Goal: Task Accomplishment & Management: Complete application form

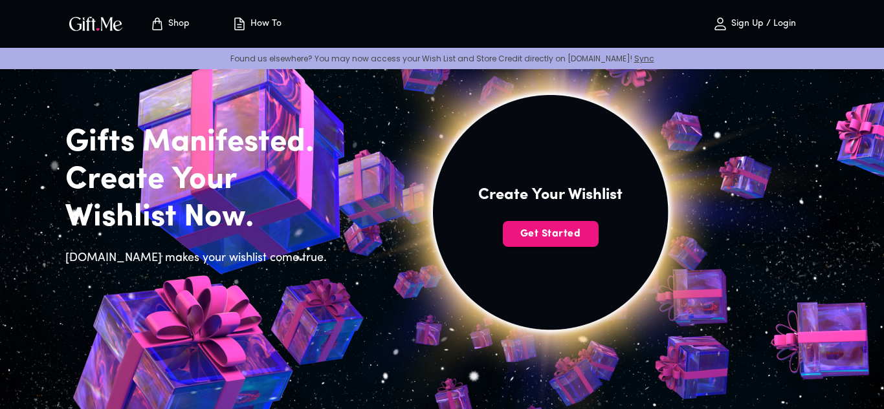
scroll to position [63, 0]
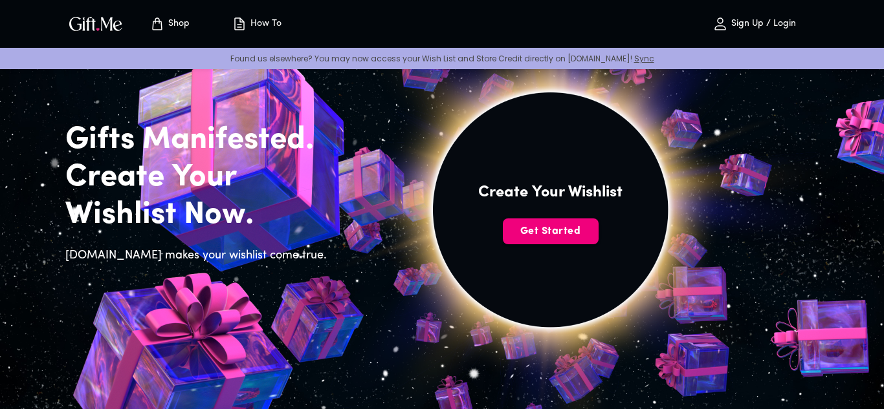
click at [527, 230] on span "Get Started" at bounding box center [551, 231] width 96 height 14
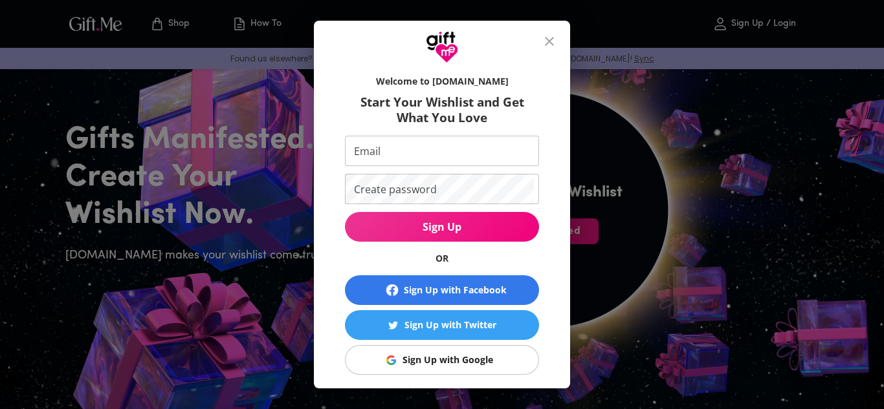
click at [456, 360] on div "Sign Up with Google" at bounding box center [447, 360] width 91 height 14
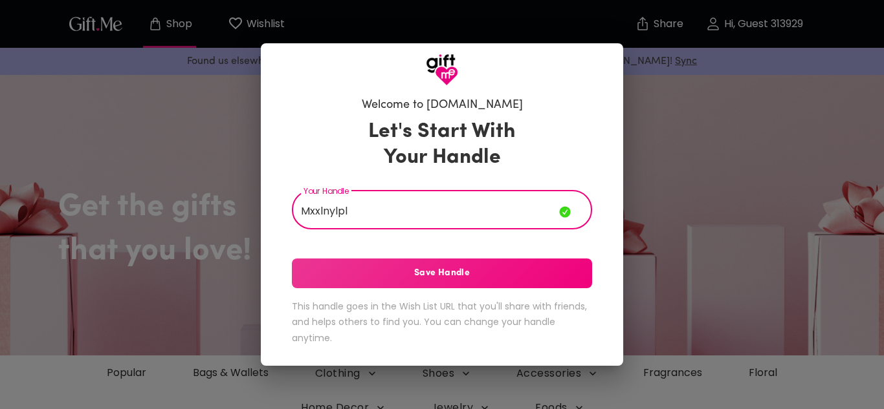
type input "Mxxlnylpl"
click at [438, 274] on span "Save Handle" at bounding box center [442, 274] width 300 height 14
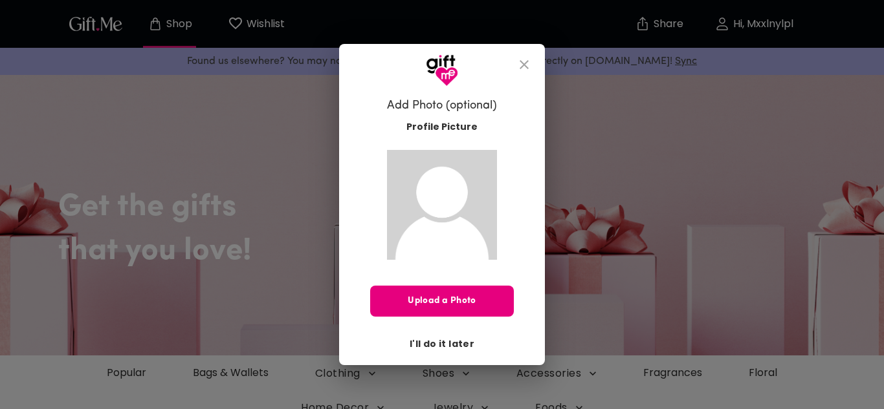
click at [429, 342] on span "I'll do it later" at bounding box center [441, 344] width 65 height 14
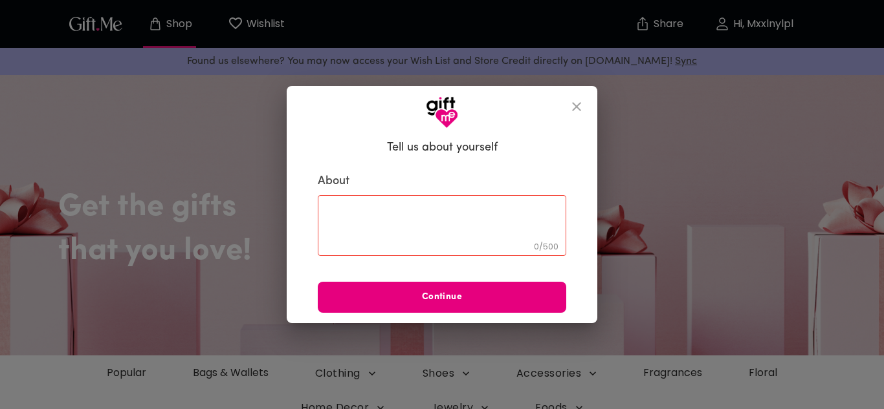
click at [386, 199] on div "0 / 500 ​" at bounding box center [442, 225] width 248 height 61
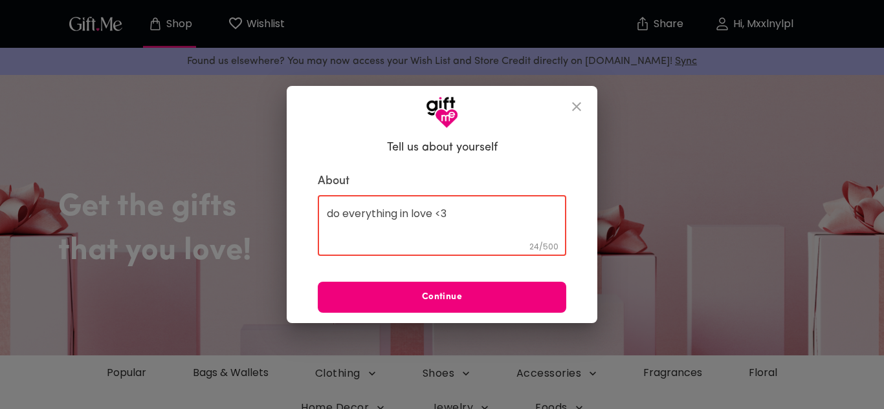
type textarea "do everything in love <3"
click at [417, 307] on button "Continue" at bounding box center [442, 297] width 248 height 31
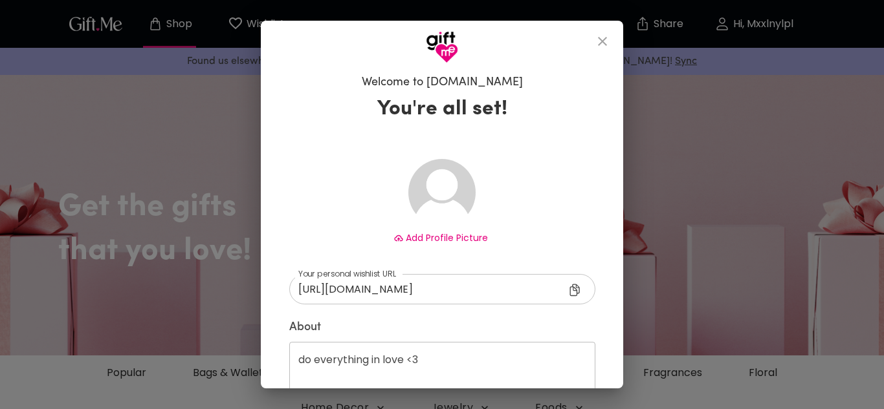
click at [424, 289] on input "[URL][DOMAIN_NAME]" at bounding box center [437, 289] width 296 height 30
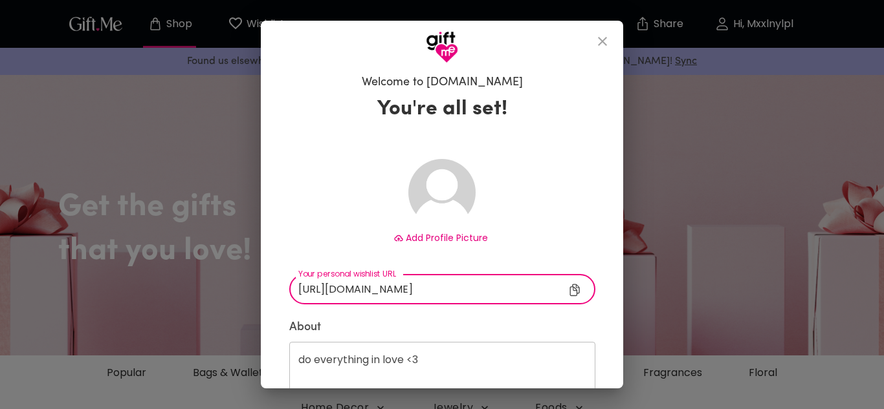
click at [421, 292] on input "[URL][DOMAIN_NAME]" at bounding box center [437, 289] width 296 height 30
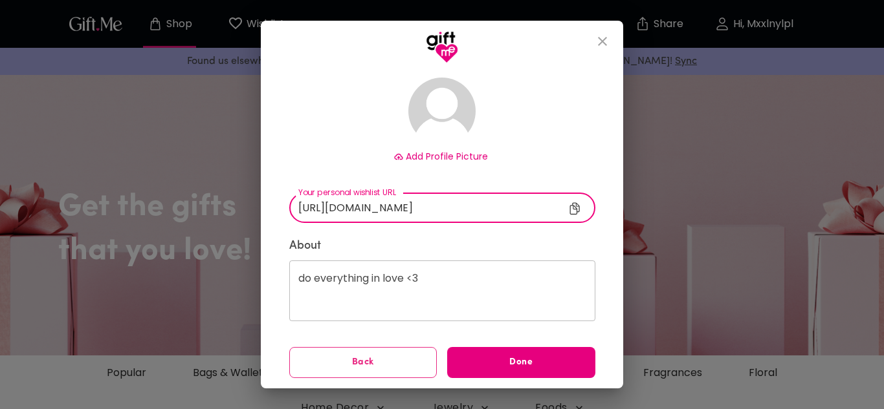
scroll to position [80, 0]
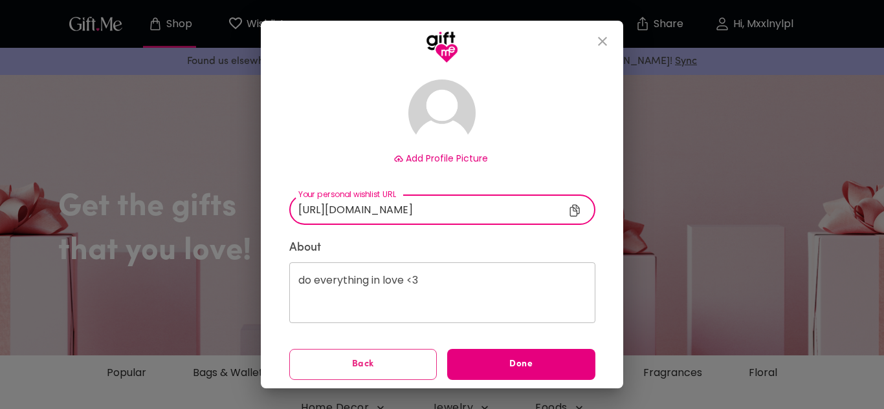
click at [392, 210] on input "[URL][DOMAIN_NAME]" at bounding box center [437, 210] width 296 height 30
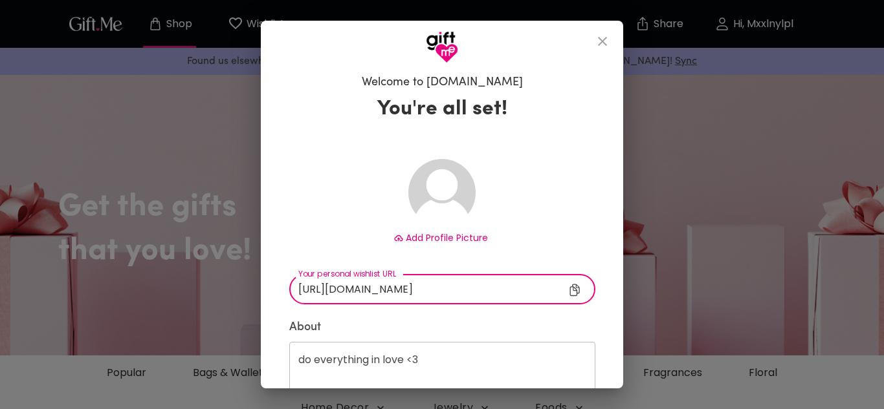
scroll to position [82, 0]
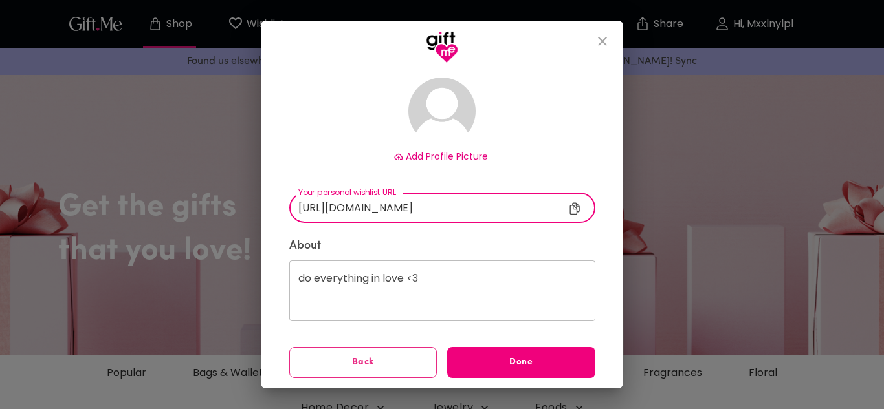
click at [488, 356] on span "Done" at bounding box center [521, 363] width 148 height 14
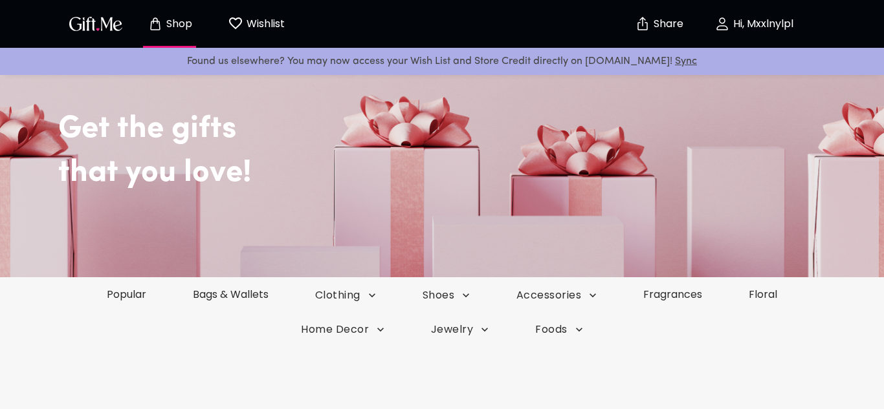
scroll to position [80, 0]
click at [254, 27] on p "Wishlist" at bounding box center [263, 24] width 41 height 17
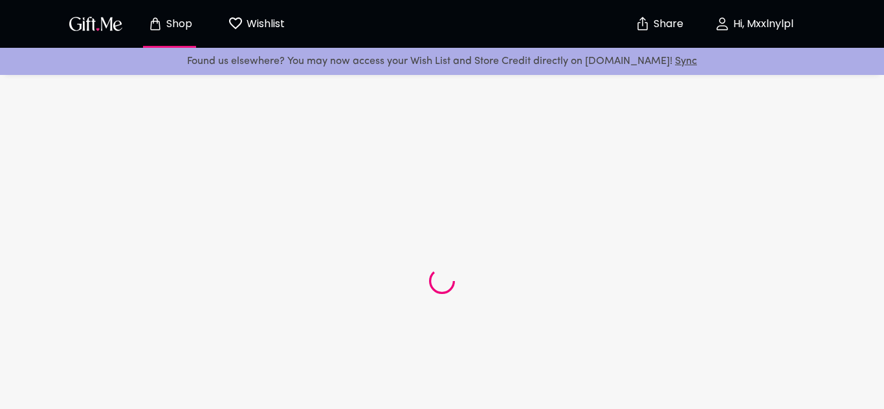
scroll to position [80, 0]
